Goal: Contribute content

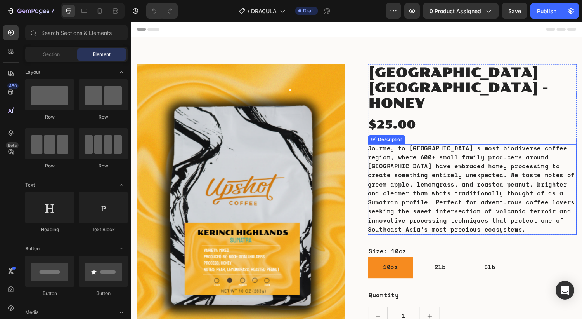
click at [404, 159] on div "Journey to [GEOGRAPHIC_DATA]'s most biodiverse coffee region, where 600+ small …" at bounding box center [482, 194] width 215 height 93
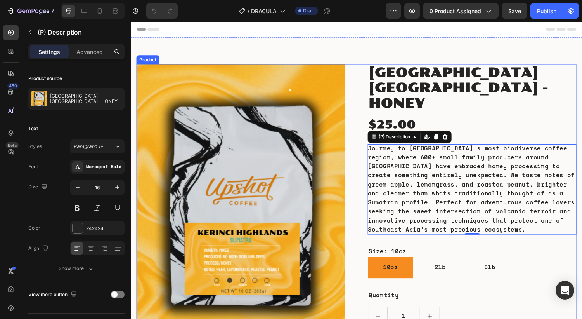
click at [366, 103] on div "Product Images [GEOGRAPHIC_DATA] [GEOGRAPHIC_DATA] -HONEY (P) Title $25.00 (P) …" at bounding box center [364, 251] width 454 height 371
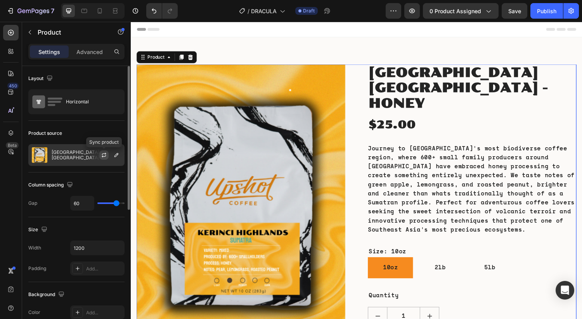
click at [106, 155] on icon "button" at bounding box center [104, 155] width 6 height 6
click at [117, 155] on icon "button" at bounding box center [116, 155] width 6 height 6
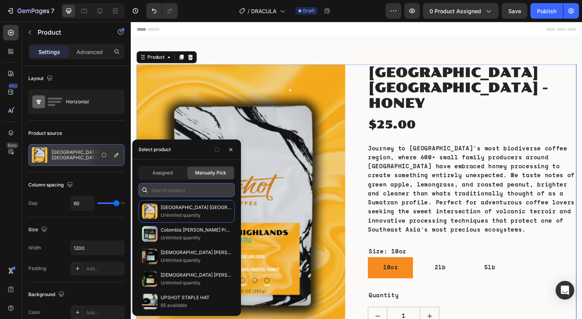
click at [173, 192] on input "text" at bounding box center [187, 190] width 96 height 14
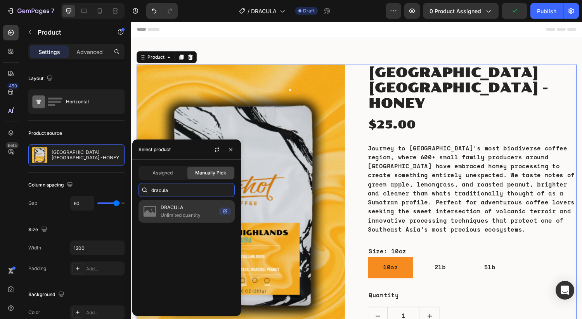
type input "dracula"
click at [178, 216] on p "Unlimited quantity" at bounding box center [188, 215] width 55 height 8
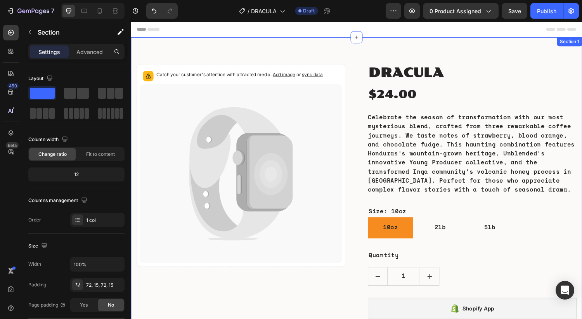
click at [347, 58] on div "Catch your customer's attention with attracted media. Add image or sync data Pr…" at bounding box center [364, 231] width 466 height 386
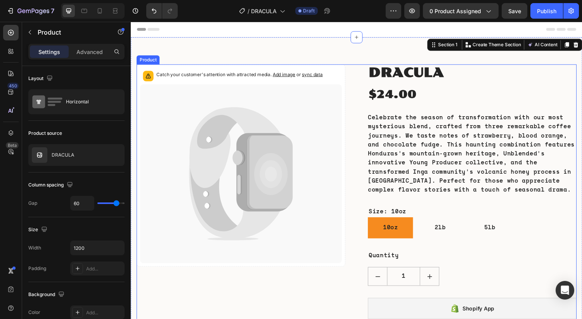
click at [363, 128] on div "Catch your customer's attention with attracted media. Add image or sync data Pr…" at bounding box center [364, 231] width 454 height 330
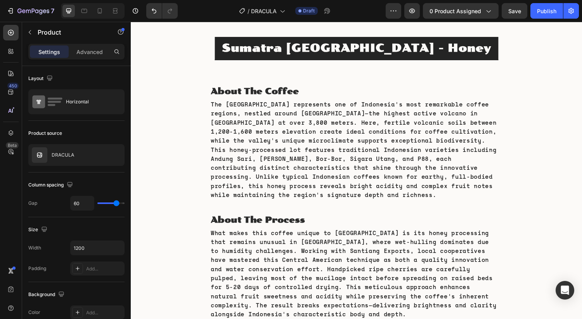
scroll to position [415, 0]
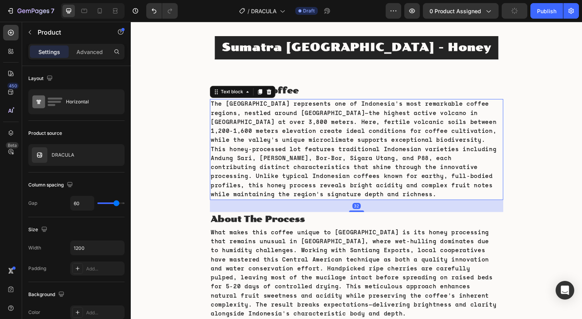
click at [314, 146] on p "The [GEOGRAPHIC_DATA] represents one of Indonesia's most remarkable coffee regi…" at bounding box center [363, 153] width 301 height 102
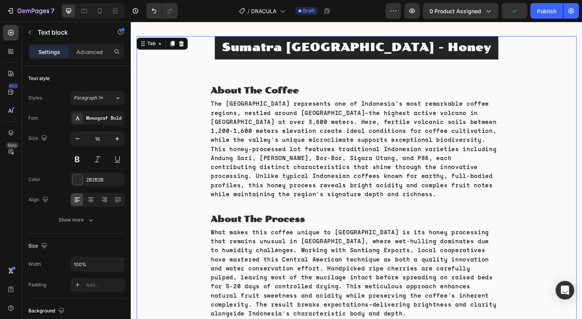
click at [342, 52] on strong "Sumatra [GEOGRAPHIC_DATA] - Honey" at bounding box center [364, 47] width 278 height 13
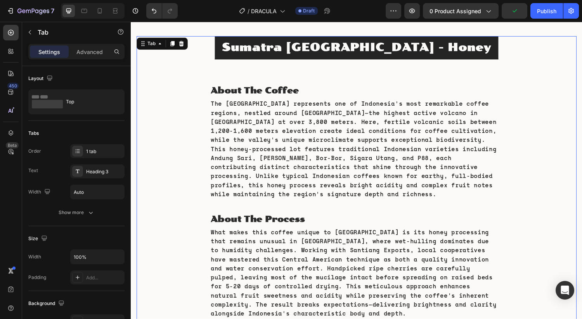
click at [342, 52] on strong "Sumatra [GEOGRAPHIC_DATA] - Honey" at bounding box center [364, 47] width 278 height 13
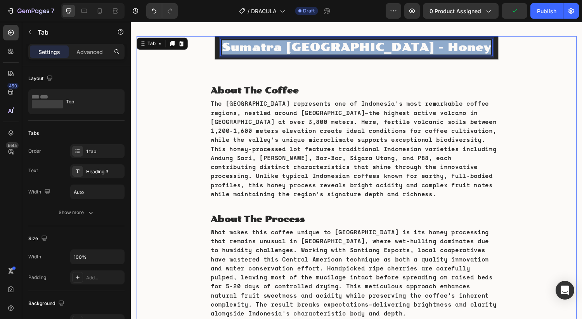
click at [342, 52] on strong "Sumatra [GEOGRAPHIC_DATA] - Honey" at bounding box center [364, 47] width 278 height 13
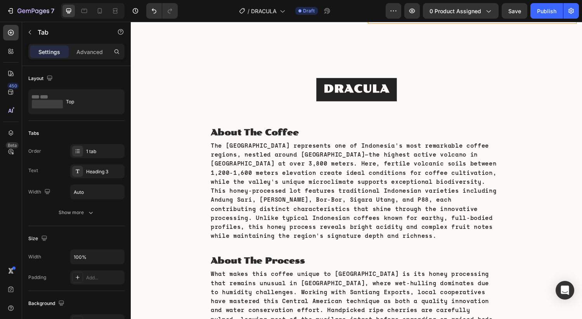
scroll to position [358, 0]
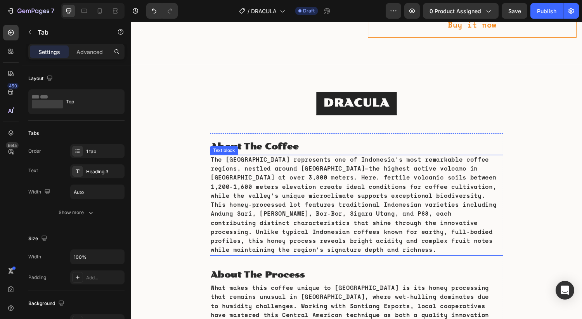
click at [259, 192] on p "The [GEOGRAPHIC_DATA] represents one of Indonesia's most remarkable coffee regi…" at bounding box center [363, 210] width 301 height 102
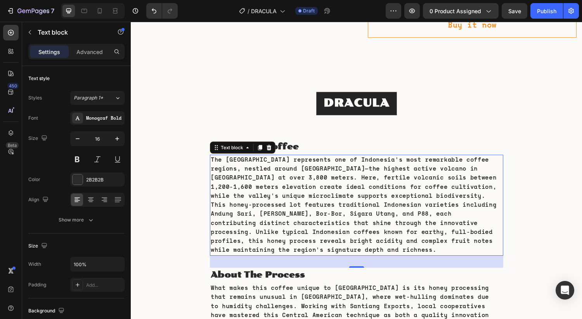
click at [274, 203] on p "The [GEOGRAPHIC_DATA] represents one of Indonesia's most remarkable coffee regi…" at bounding box center [363, 210] width 301 height 102
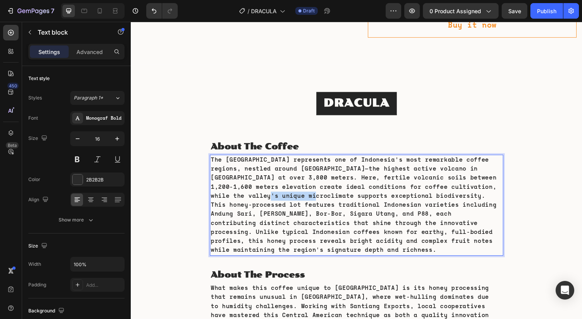
click at [274, 203] on p "The [GEOGRAPHIC_DATA] represents one of Indonesia's most remarkable coffee regi…" at bounding box center [363, 210] width 301 height 102
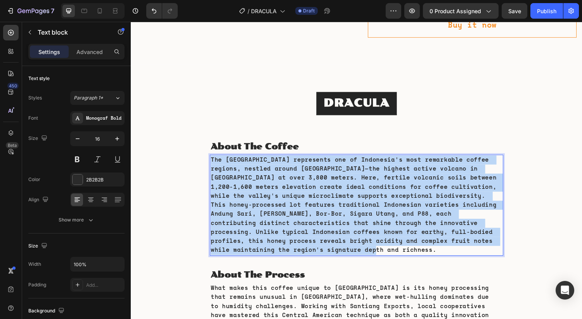
click at [274, 203] on p "The [GEOGRAPHIC_DATA] represents one of Indonesia's most remarkable coffee regi…" at bounding box center [363, 210] width 301 height 102
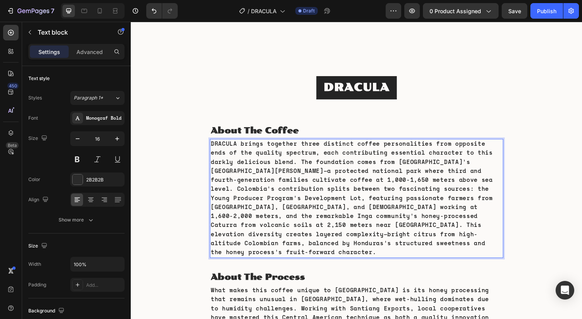
scroll to position [375, 0]
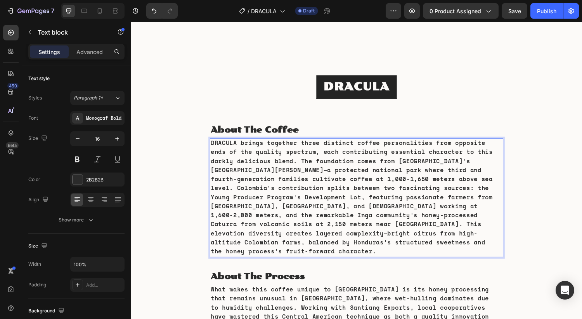
click at [235, 146] on p "DRACULA brings together three distinct coffee personalities from opposite ends …" at bounding box center [363, 202] width 301 height 121
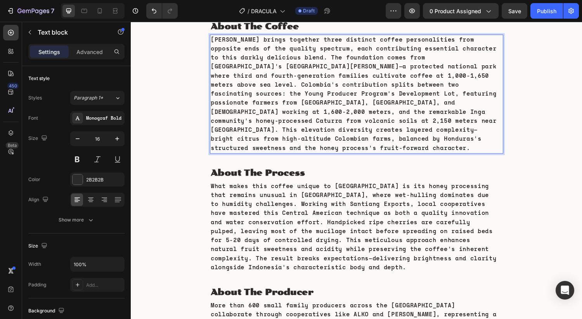
scroll to position [495, 0]
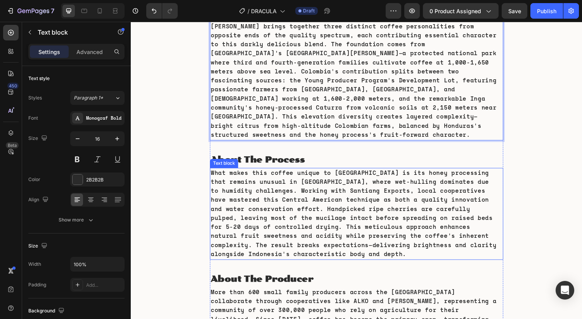
click at [305, 213] on p "What makes this coffee unique to [GEOGRAPHIC_DATA] is its honey processing that…" at bounding box center [363, 219] width 301 height 93
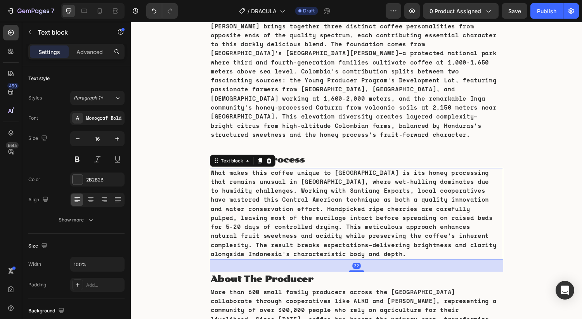
click at [305, 213] on p "What makes this coffee unique to [GEOGRAPHIC_DATA] is its honey processing that…" at bounding box center [363, 219] width 301 height 93
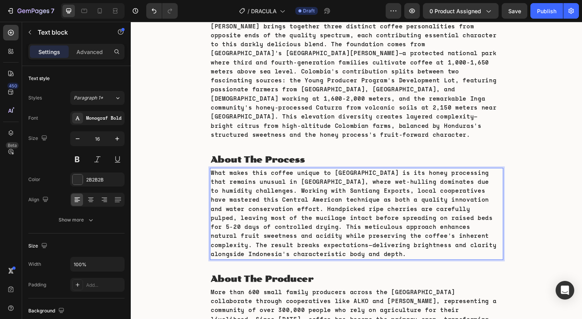
click at [335, 215] on p "What makes this coffee unique to [GEOGRAPHIC_DATA] is its honey processing that…" at bounding box center [363, 219] width 301 height 93
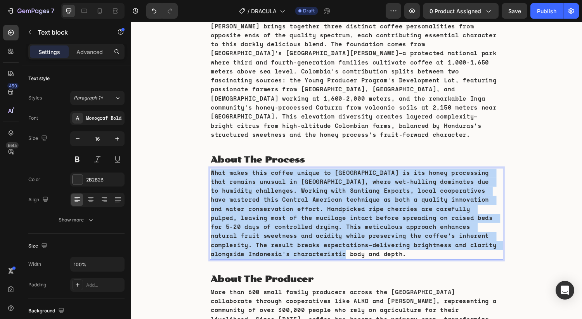
click at [335, 215] on p "What makes this coffee unique to [GEOGRAPHIC_DATA] is its honey processing that…" at bounding box center [363, 219] width 301 height 93
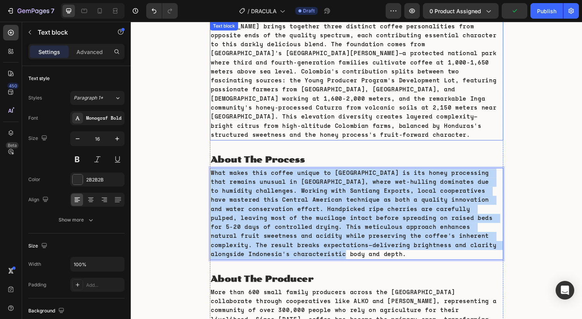
click at [488, 41] on p "[PERSON_NAME] brings together three distinct coffee personalities from opposite…" at bounding box center [363, 82] width 301 height 121
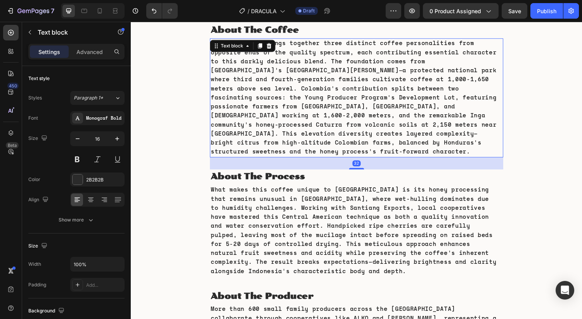
scroll to position [475, 0]
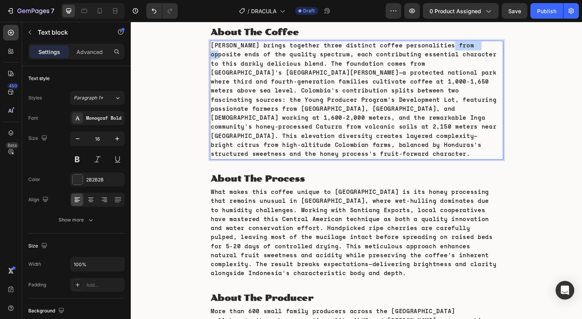
click at [480, 46] on p "[PERSON_NAME] brings together three distinct coffee personalities from opposite…" at bounding box center [363, 102] width 301 height 121
click at [255, 53] on p "[PERSON_NAME] brings together three distinct coffee personalities from opposite…" at bounding box center [363, 102] width 301 height 121
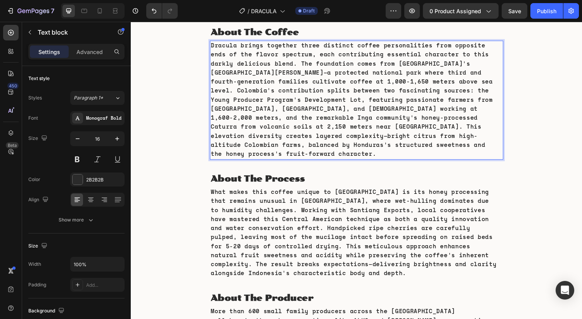
click at [468, 47] on p "Dracula brings together three distinct coffee personalities from opposite ends …" at bounding box center [363, 102] width 301 height 121
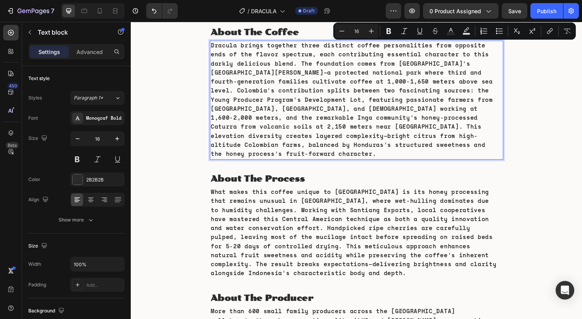
click at [496, 46] on p "Dracula brings together three distinct coffee personalities from opposite ends …" at bounding box center [363, 102] width 301 height 121
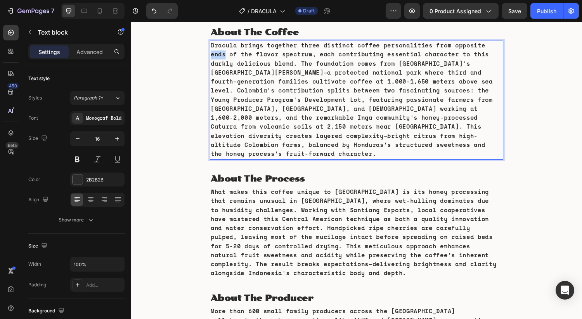
click at [496, 46] on p "Dracula brings together three distinct coffee personalities from opposite ends …" at bounding box center [363, 102] width 301 height 121
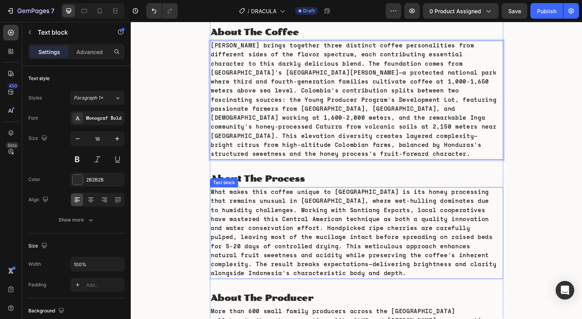
click at [392, 219] on p "What makes this coffee unique to [GEOGRAPHIC_DATA] is its honey processing that…" at bounding box center [363, 239] width 301 height 93
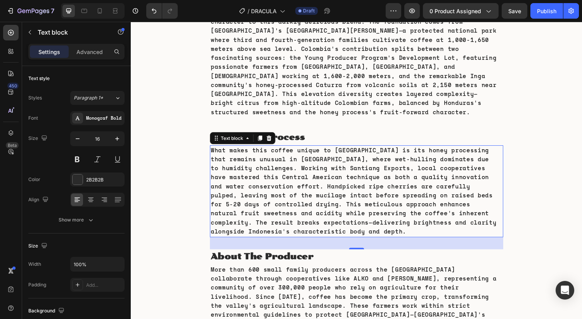
scroll to position [520, 0]
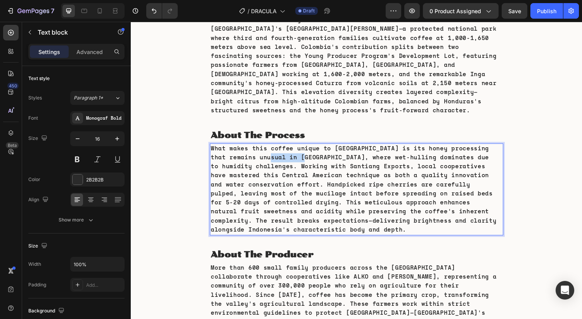
click at [293, 156] on p "What makes this coffee unique to [GEOGRAPHIC_DATA] is its honey processing that…" at bounding box center [363, 194] width 301 height 93
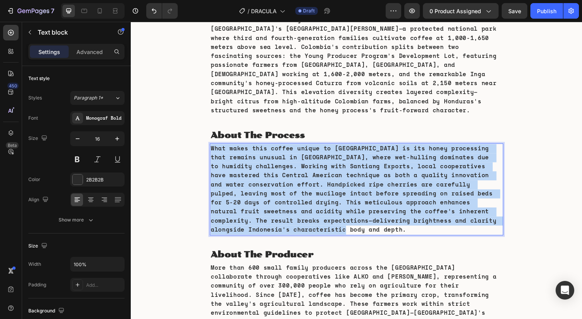
click at [293, 156] on p "What makes this coffee unique to [GEOGRAPHIC_DATA] is its honey processing that…" at bounding box center [363, 194] width 301 height 93
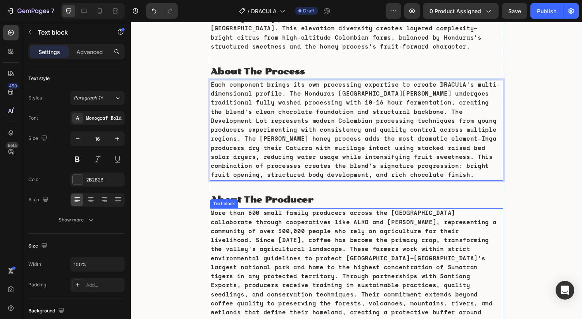
click at [368, 244] on p "More than 600 small family producers across the [GEOGRAPHIC_DATA] collaborate t…" at bounding box center [363, 275] width 301 height 121
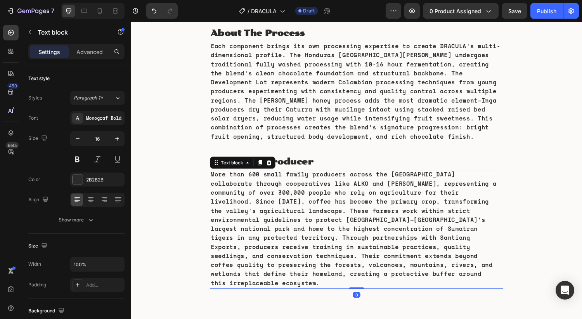
scroll to position [626, 0]
click at [303, 228] on p "More than 600 small family producers across the [GEOGRAPHIC_DATA] collaborate t…" at bounding box center [363, 235] width 301 height 121
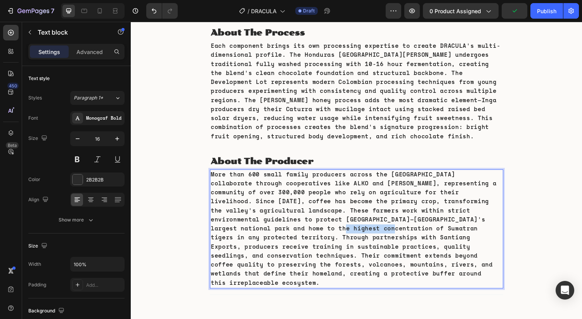
click at [303, 228] on p "More than 600 small family producers across the [GEOGRAPHIC_DATA] collaborate t…" at bounding box center [363, 235] width 301 height 121
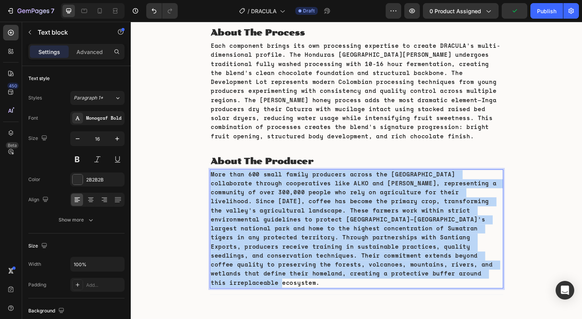
click at [303, 228] on p "More than 600 small family producers across the [GEOGRAPHIC_DATA] collaborate t…" at bounding box center [363, 235] width 301 height 121
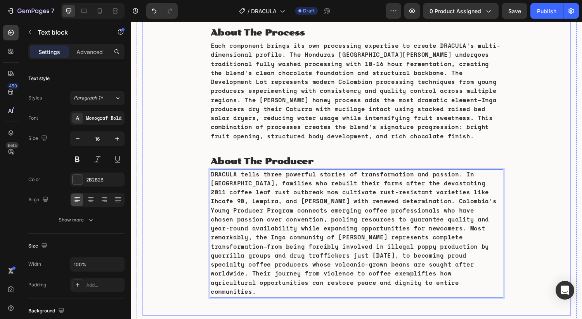
click at [529, 190] on div "about the coffee Heading Dracula brings together three distinct coffee personal…" at bounding box center [363, 90] width 417 height 444
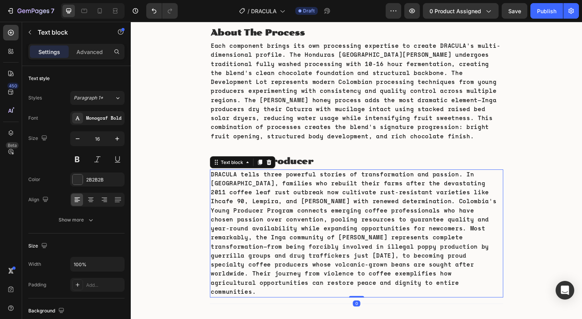
click at [429, 224] on p "DRACULA tells three powerful stories of transformation and passion. In [GEOGRAP…" at bounding box center [363, 240] width 301 height 130
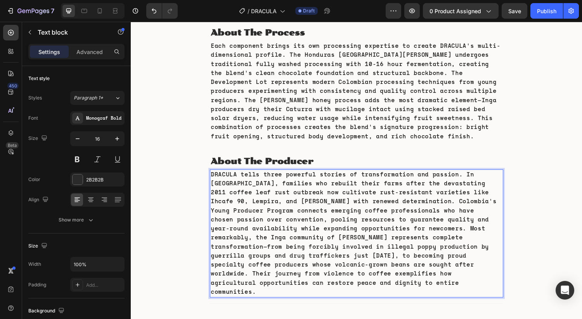
click at [419, 225] on p "DRACULA tells three powerful stories of transformation and passion. In [GEOGRAP…" at bounding box center [363, 240] width 301 height 130
click at [267, 239] on p "DRACULA tells three powerful stories of transformation and passion. In [GEOGRAP…" at bounding box center [363, 240] width 301 height 130
click at [298, 234] on p "DRACULA tells three powerful stories of transformation and passion. In [GEOGRAP…" at bounding box center [363, 240] width 301 height 130
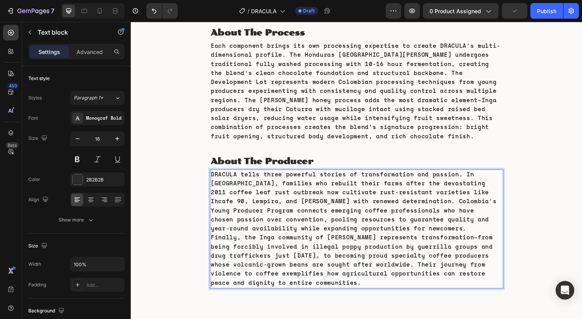
click at [339, 236] on p "DRACULA tells three powerful stories of transformation and passion. In [GEOGRAP…" at bounding box center [363, 235] width 301 height 121
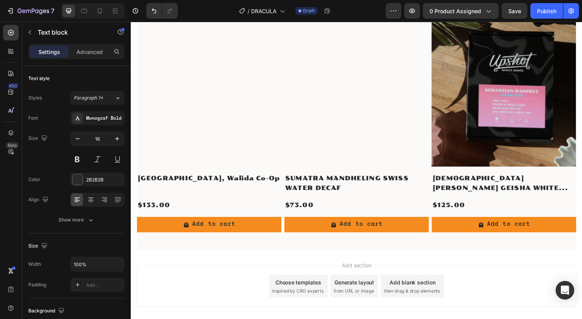
scroll to position [952, 0]
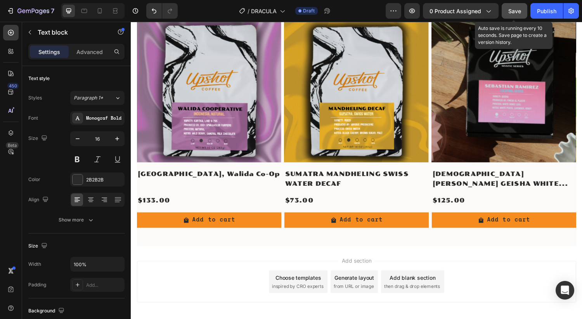
click at [516, 8] on span "Save" at bounding box center [514, 11] width 13 height 7
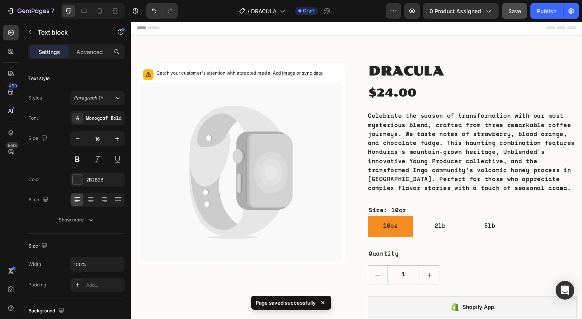
scroll to position [0, 0]
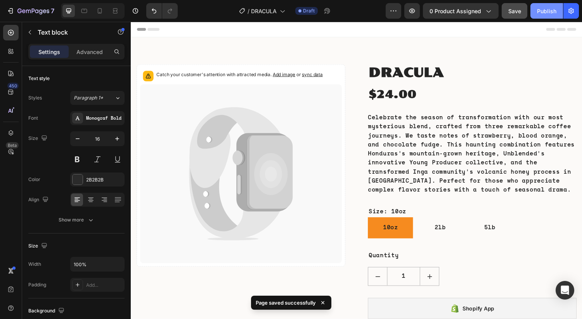
click at [554, 10] on div "Publish" at bounding box center [546, 11] width 19 height 8
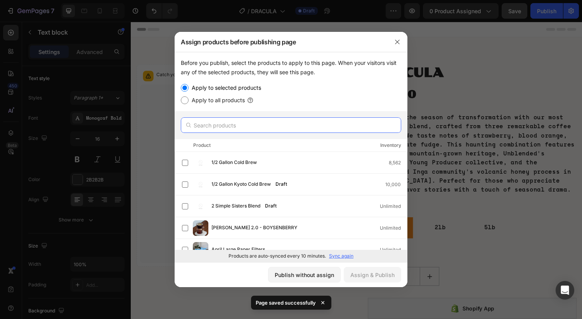
click at [269, 123] on input "text" at bounding box center [291, 125] width 220 height 16
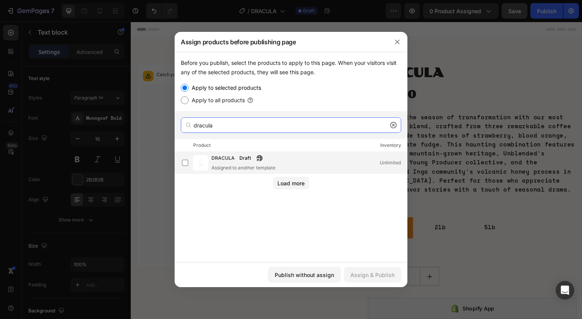
type input "dracula"
click at [231, 156] on span "DRACULA" at bounding box center [222, 158] width 23 height 9
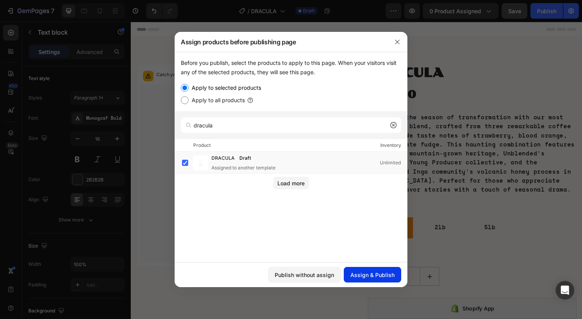
click at [390, 278] on div "Assign & Publish" at bounding box center [372, 274] width 44 height 8
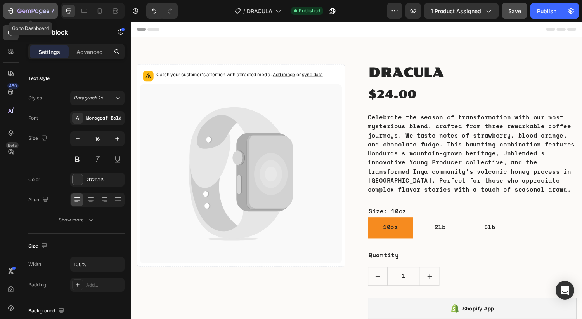
click at [40, 12] on icon "button" at bounding box center [33, 11] width 32 height 7
